Goal: Information Seeking & Learning: Find specific page/section

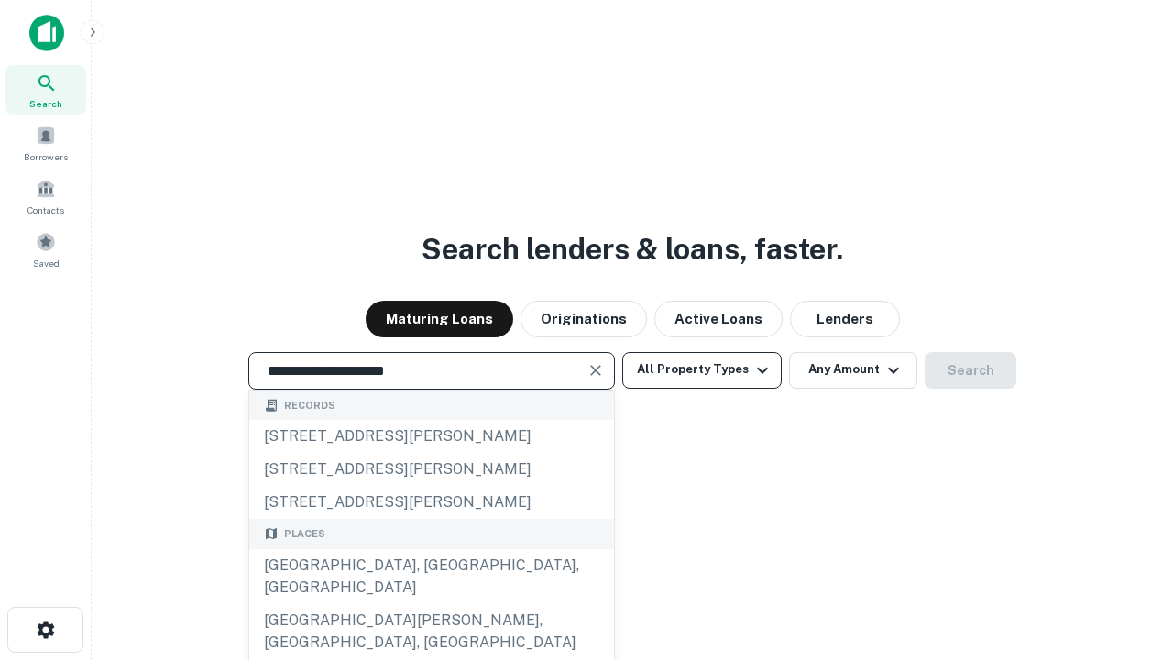
type input "**********"
click at [702, 369] on button "All Property Types" at bounding box center [701, 370] width 159 height 37
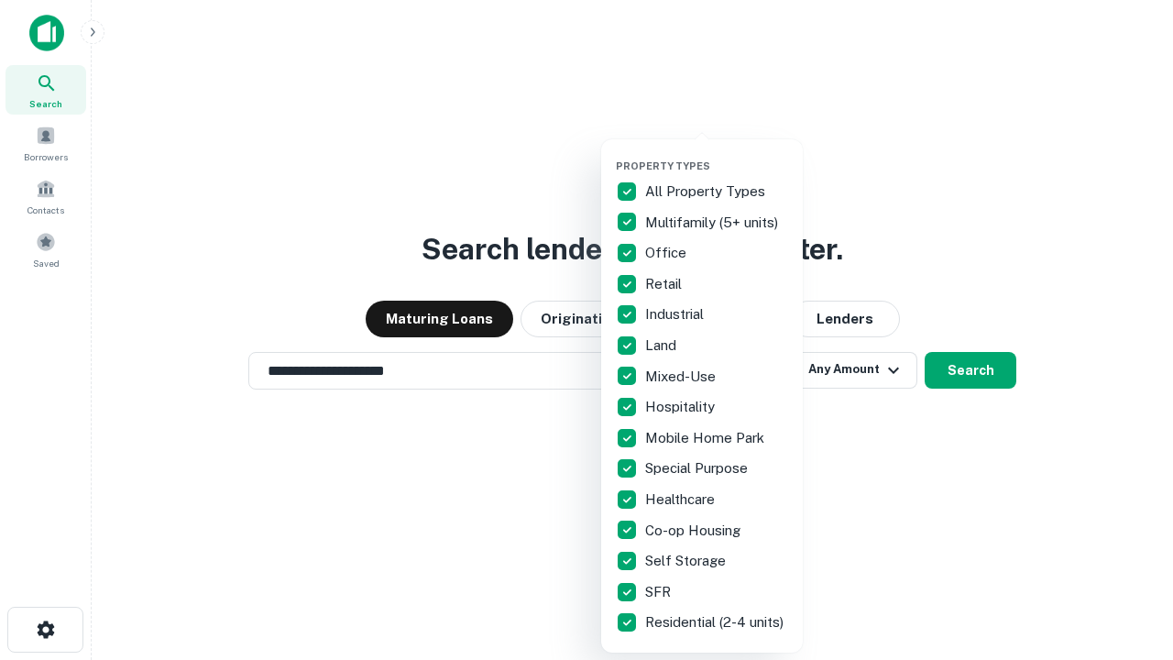
click at [717, 154] on button "button" at bounding box center [717, 154] width 202 height 1
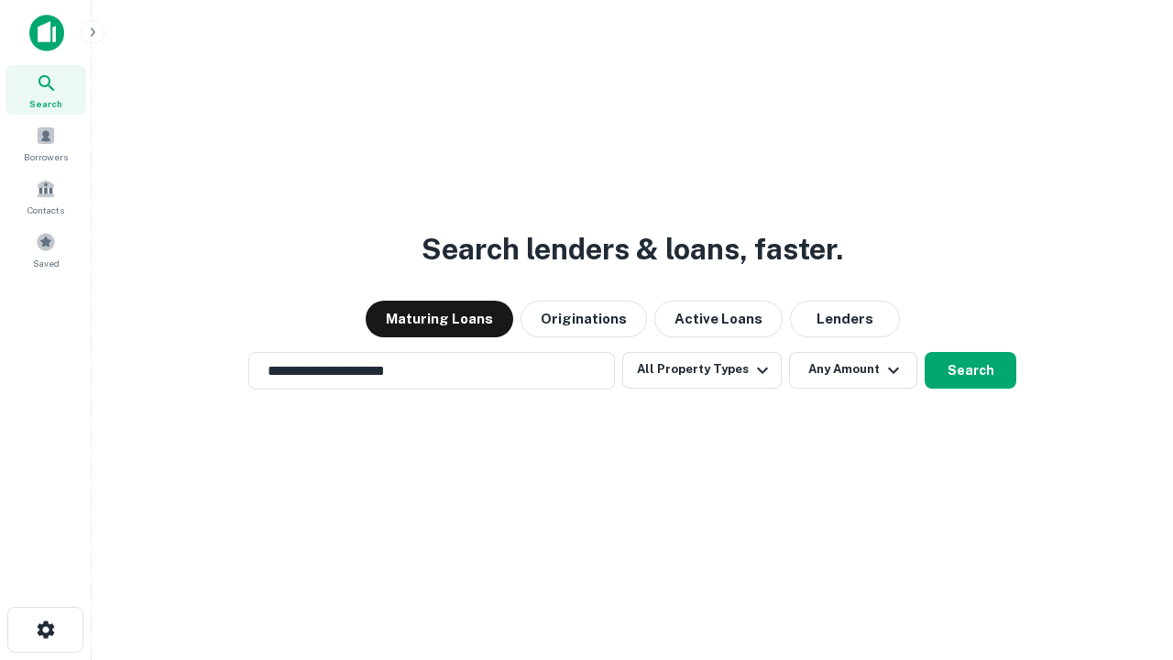
scroll to position [28, 0]
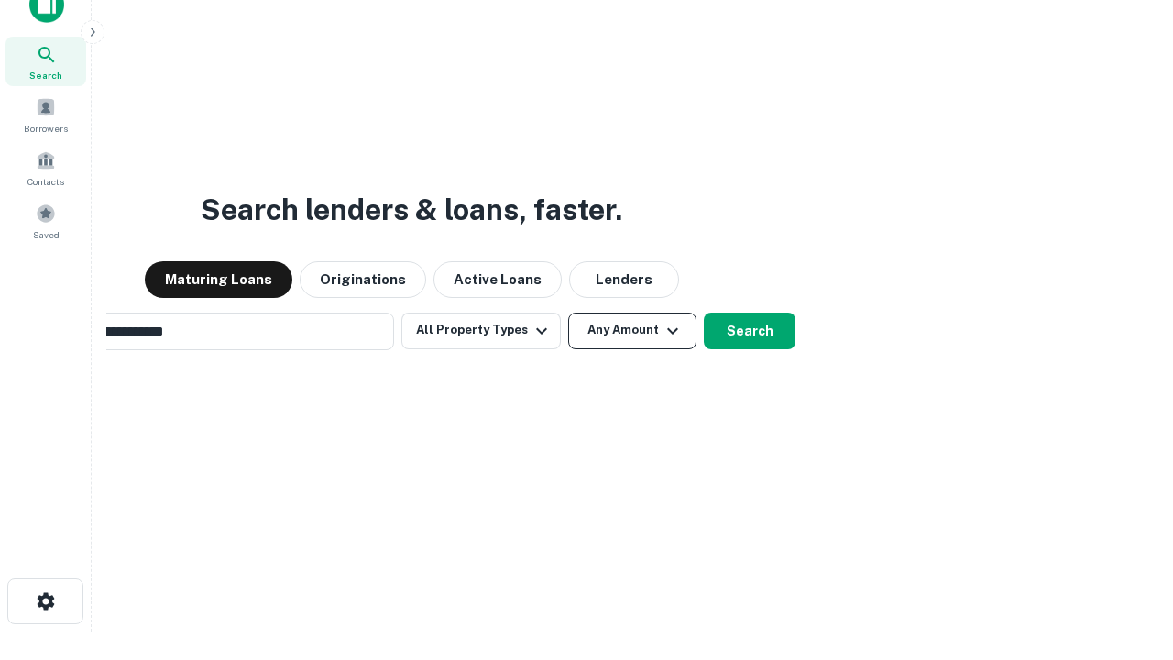
click at [568, 313] on button "Any Amount" at bounding box center [632, 331] width 128 height 37
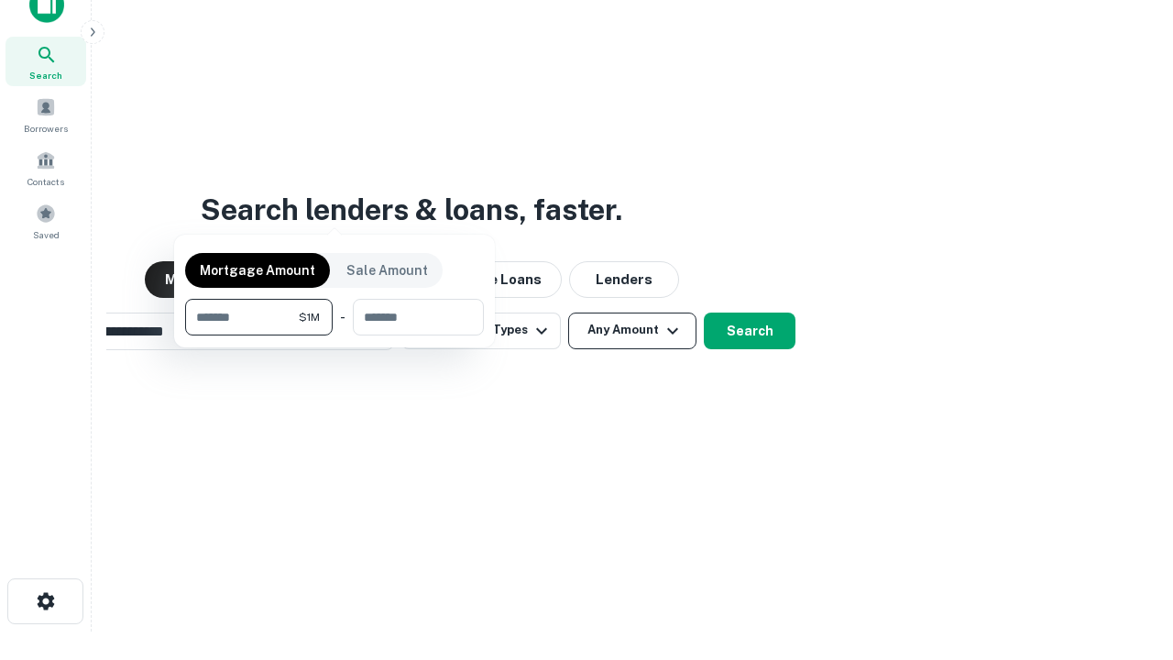
scroll to position [29, 0]
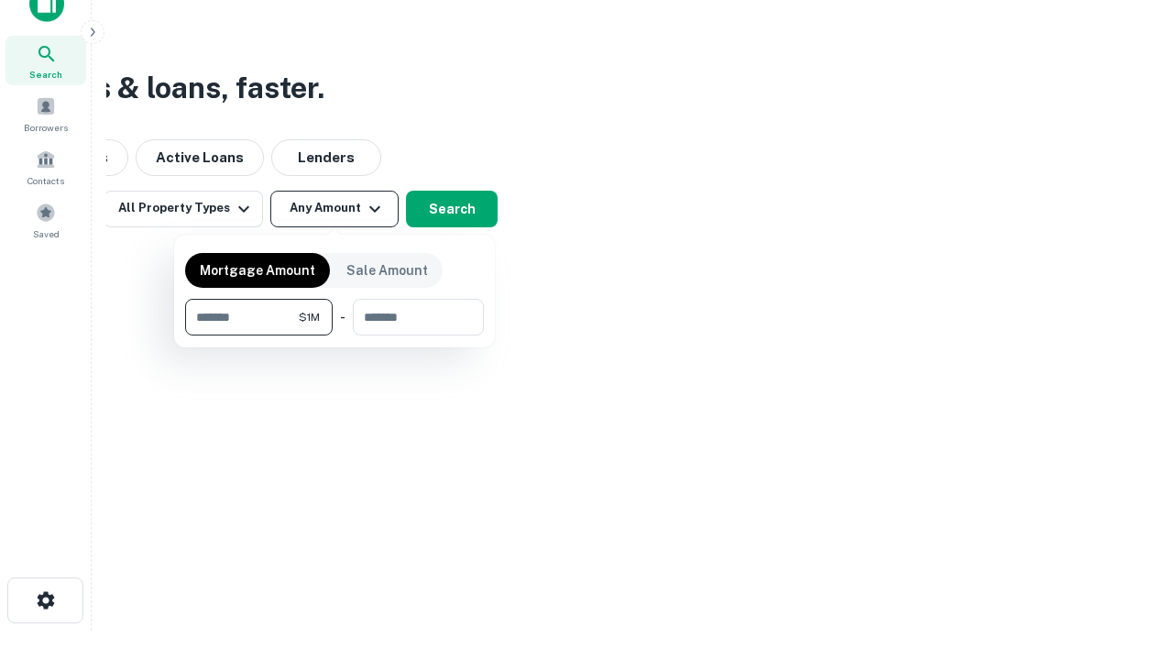
type input "*******"
click at [335, 335] on button "button" at bounding box center [334, 335] width 299 height 1
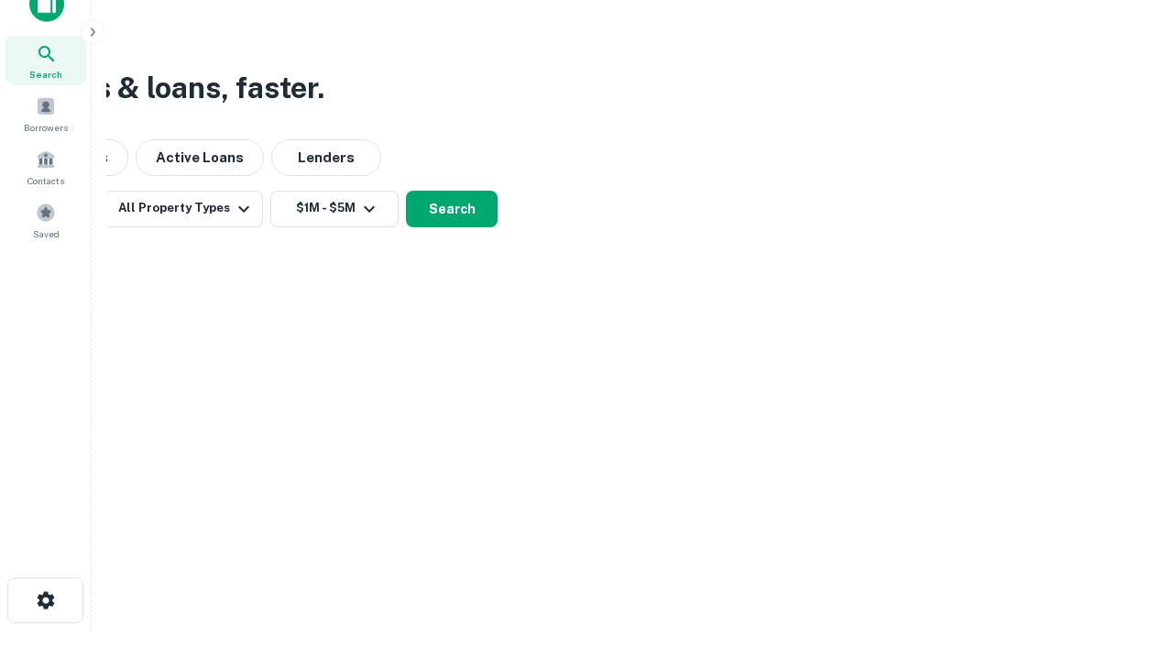
scroll to position [28, 0]
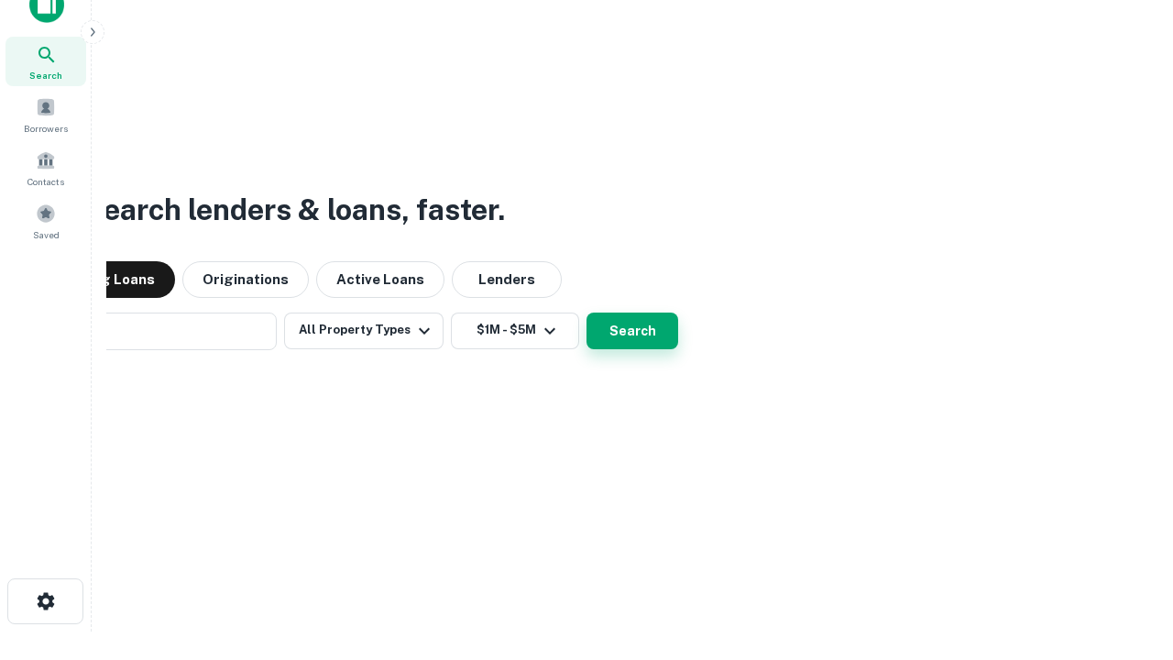
click at [587, 313] on button "Search" at bounding box center [633, 331] width 92 height 37
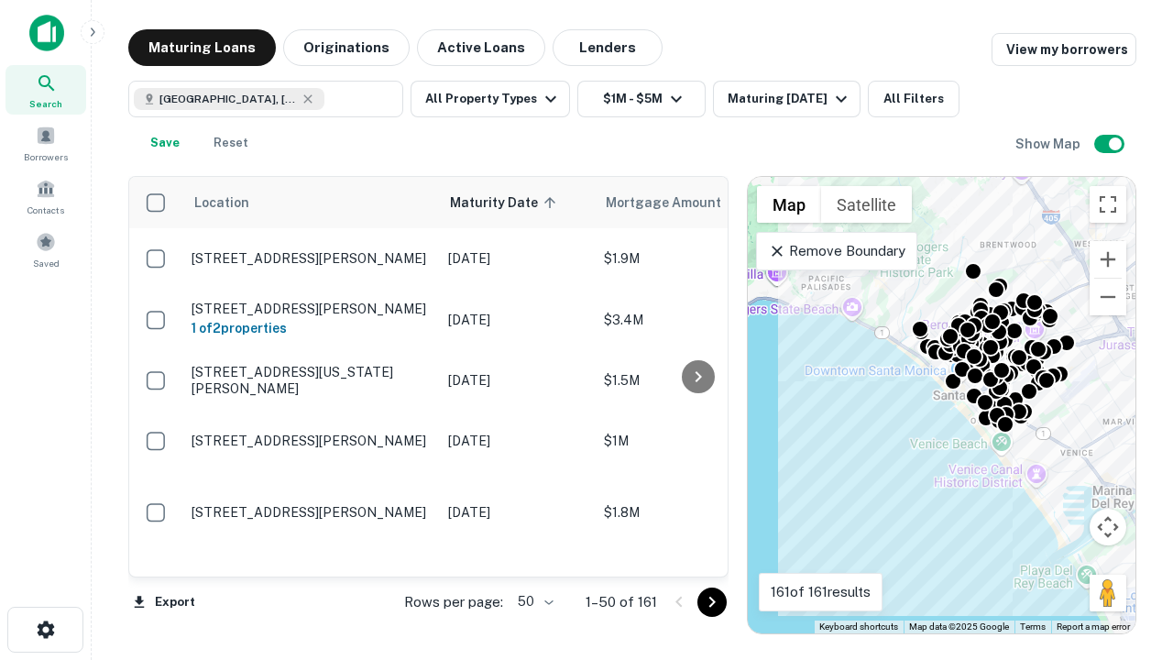
click at [533, 601] on body "Search Borrowers Contacts Saved Maturing Loans Originations Active Loans Lender…" at bounding box center [586, 330] width 1173 height 660
click at [533, 555] on li "25" at bounding box center [533, 555] width 53 height 33
